Goal: Task Accomplishment & Management: Use online tool/utility

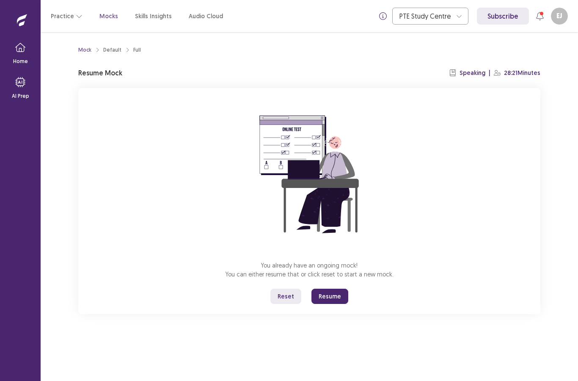
click at [333, 297] on button "Resume" at bounding box center [329, 295] width 37 height 15
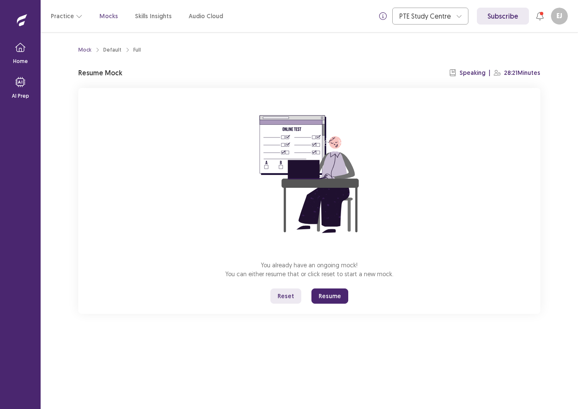
click at [330, 301] on button "Resume" at bounding box center [329, 295] width 37 height 15
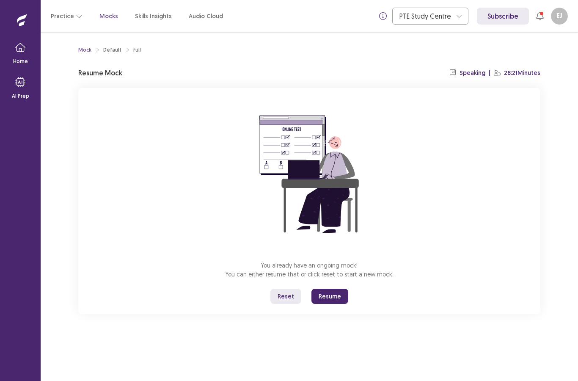
click at [334, 293] on button "Resume" at bounding box center [329, 295] width 37 height 15
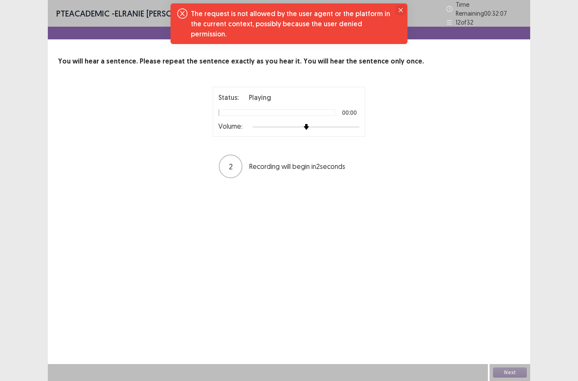
click at [398, 11] on button "Close" at bounding box center [400, 10] width 10 height 10
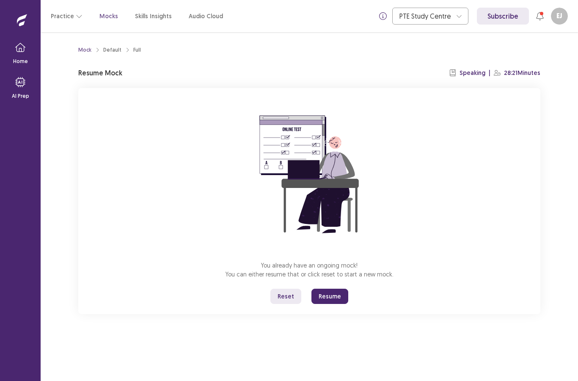
click at [336, 298] on button "Resume" at bounding box center [329, 295] width 37 height 15
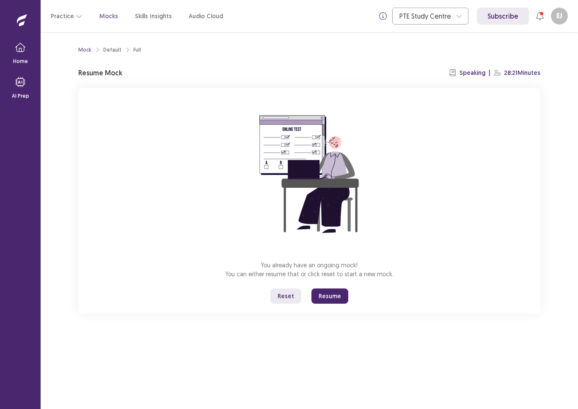
click at [328, 296] on button "Resume" at bounding box center [329, 295] width 37 height 15
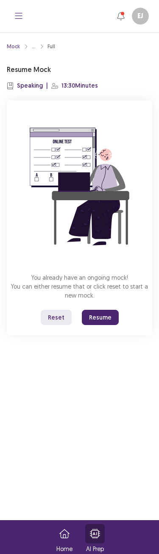
click at [102, 314] on button "Resume" at bounding box center [100, 317] width 37 height 15
